Goal: Transaction & Acquisition: Purchase product/service

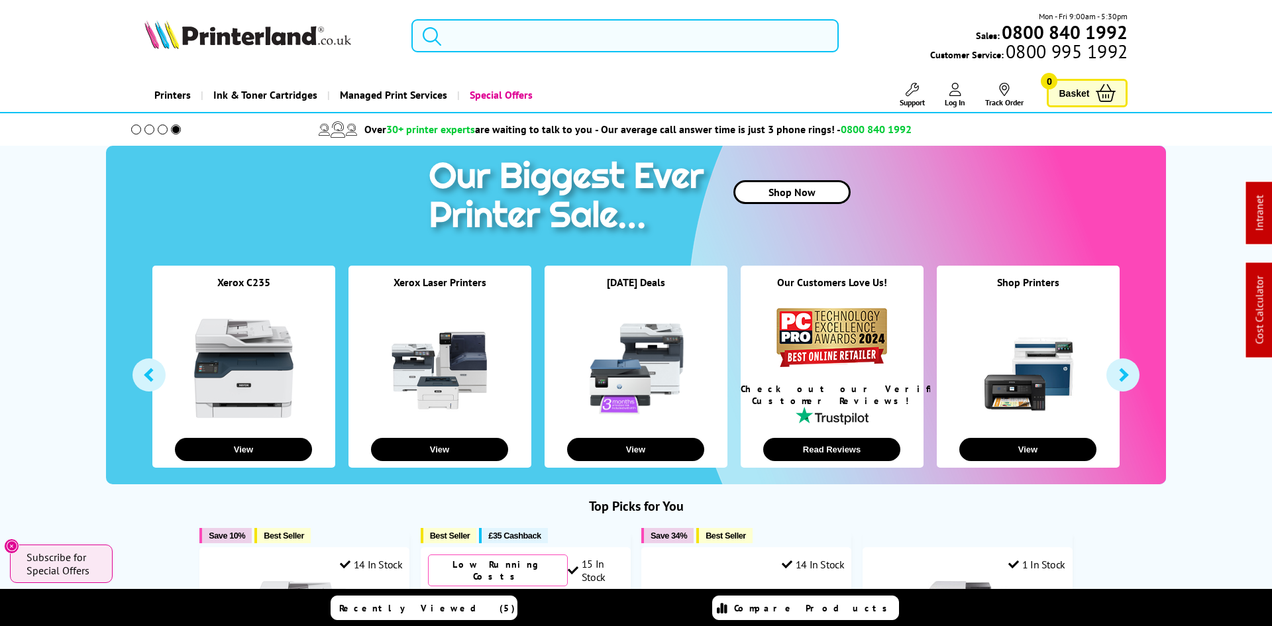
click at [571, 48] on input "search" at bounding box center [624, 35] width 427 height 33
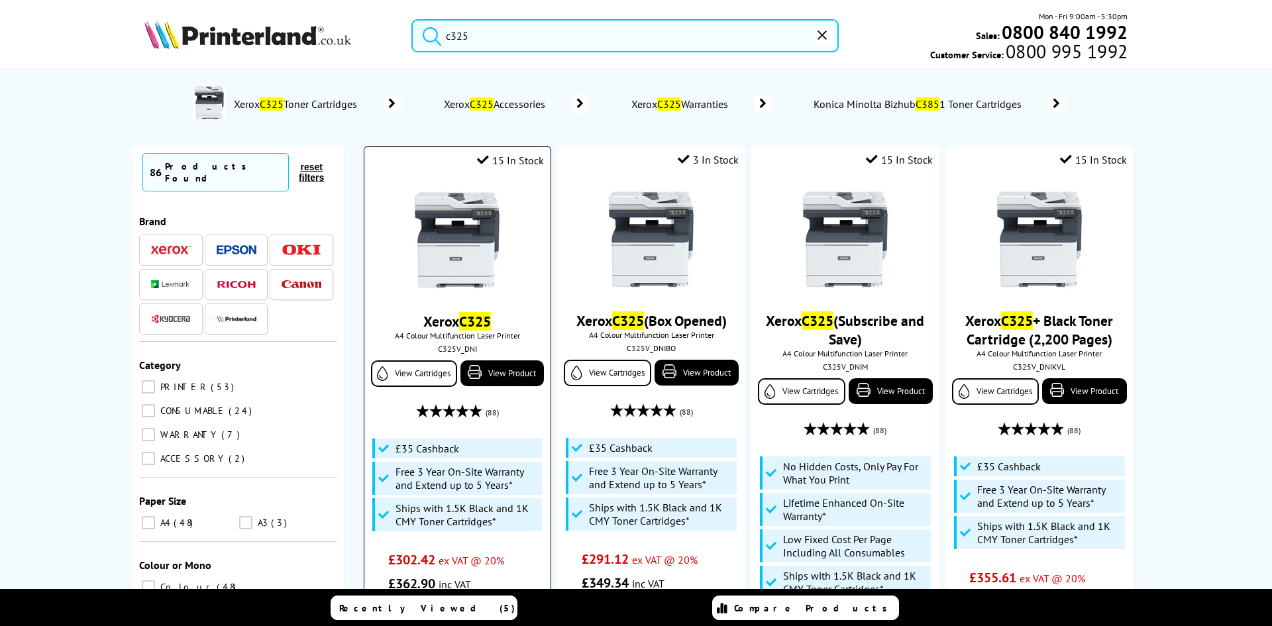
type input "c325"
click at [452, 226] on img at bounding box center [456, 239] width 99 height 99
